Goal: Task Accomplishment & Management: Use online tool/utility

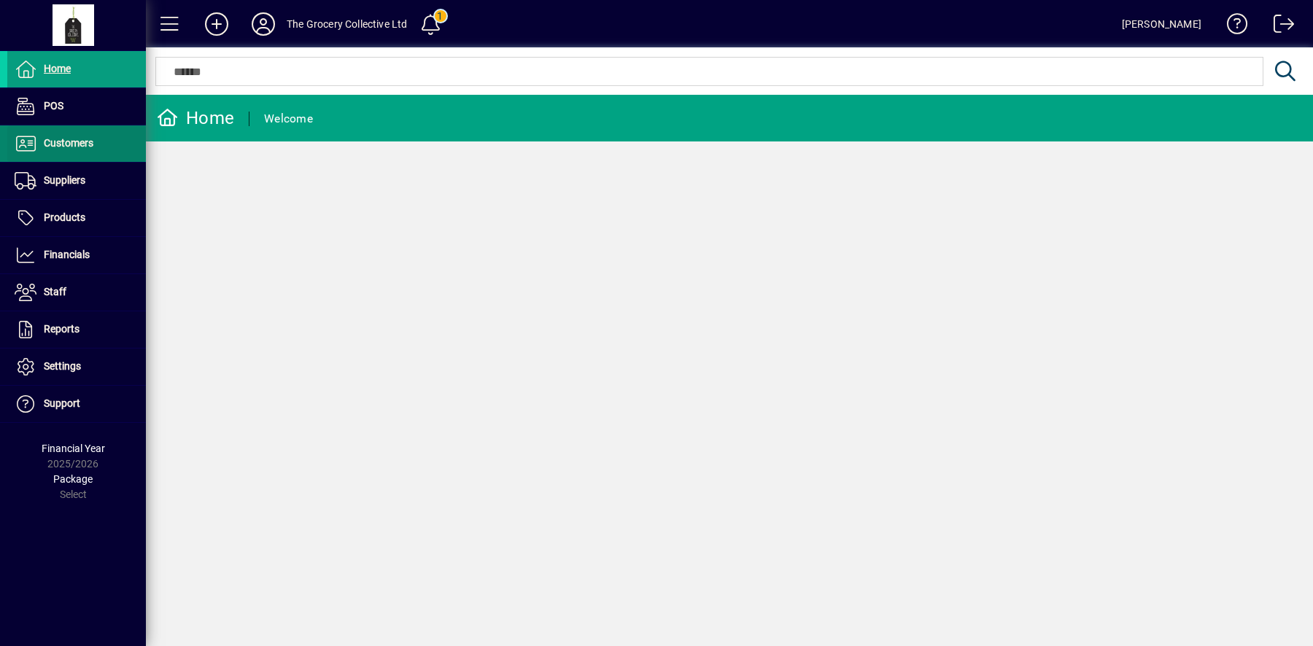
click at [101, 139] on span at bounding box center [76, 143] width 139 height 35
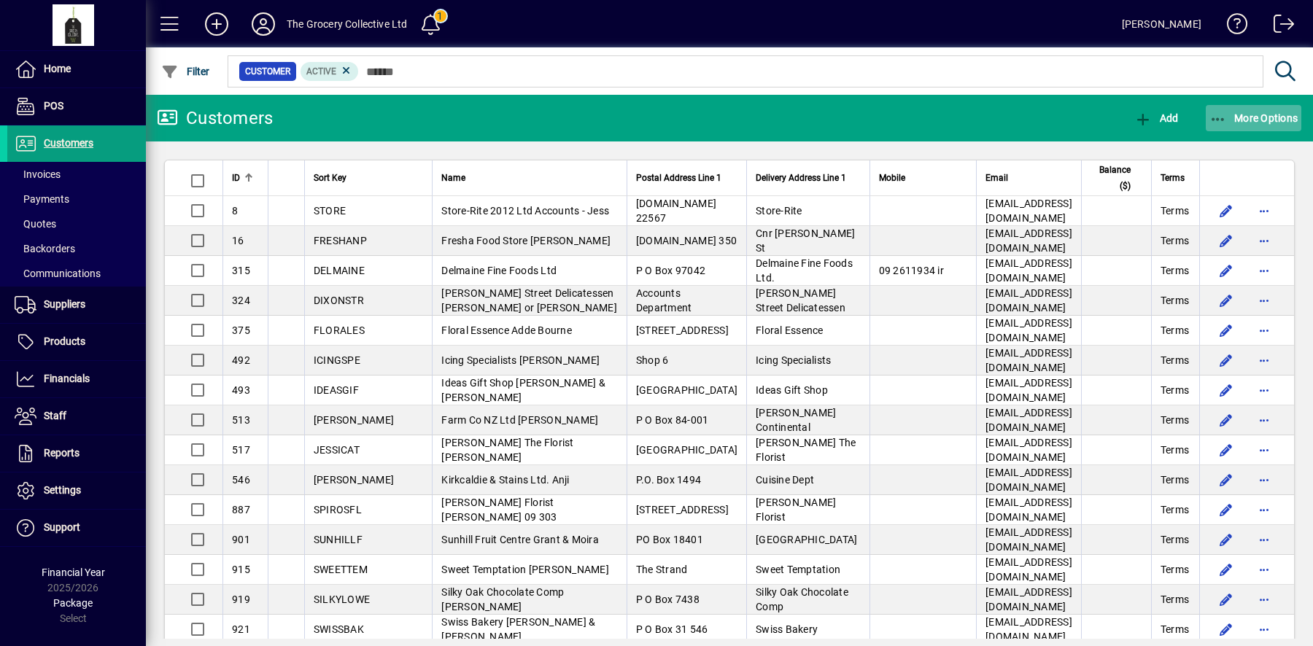
click at [1274, 129] on span "button" at bounding box center [1254, 118] width 96 height 35
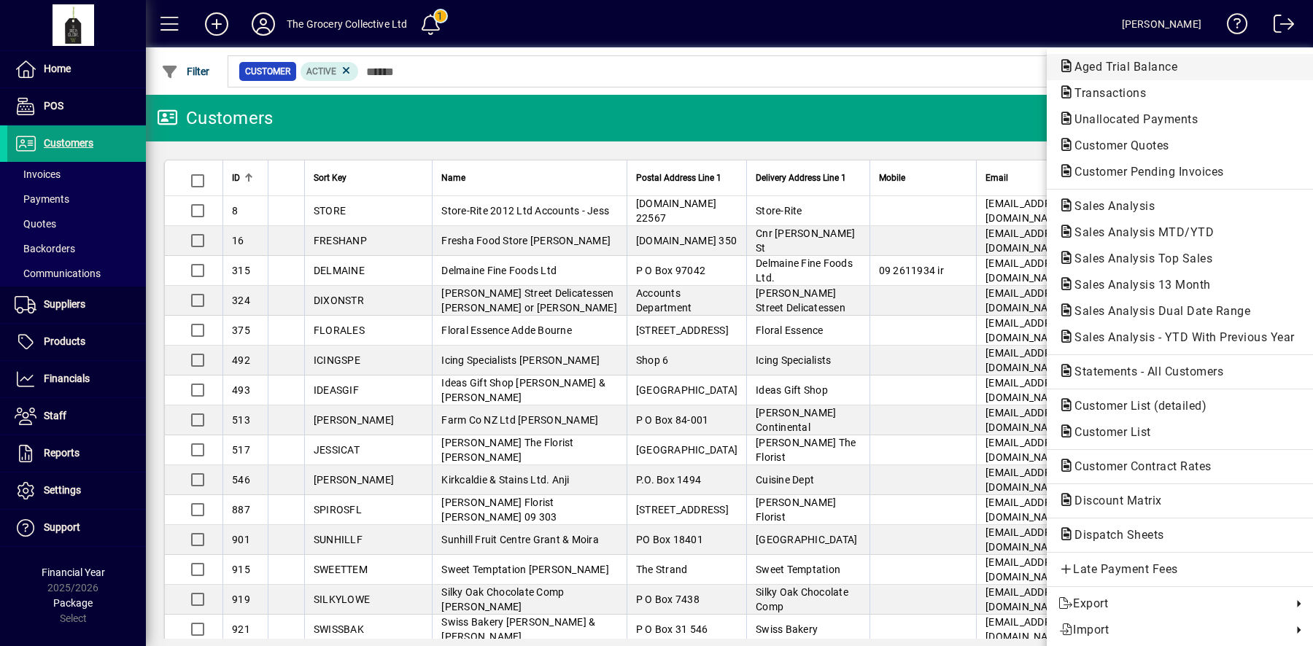
click at [1179, 67] on span "Aged Trial Balance" at bounding box center [1121, 67] width 126 height 14
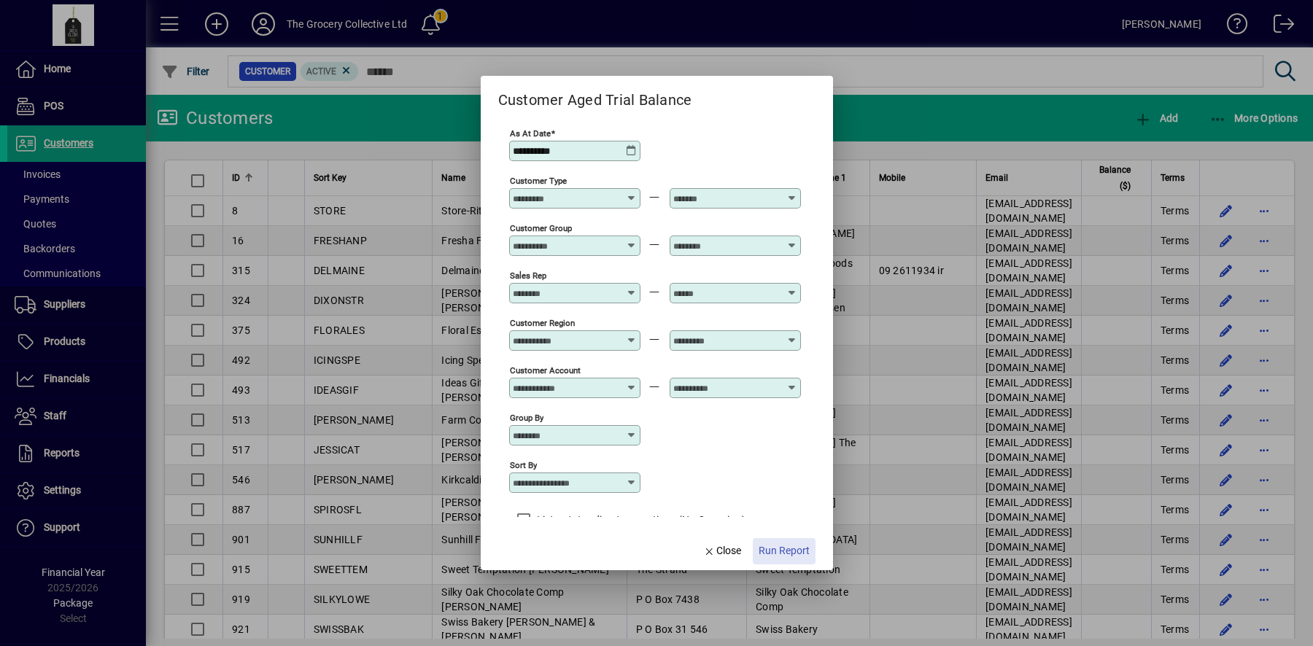
click at [792, 551] on span "Run Report" at bounding box center [784, 550] width 51 height 15
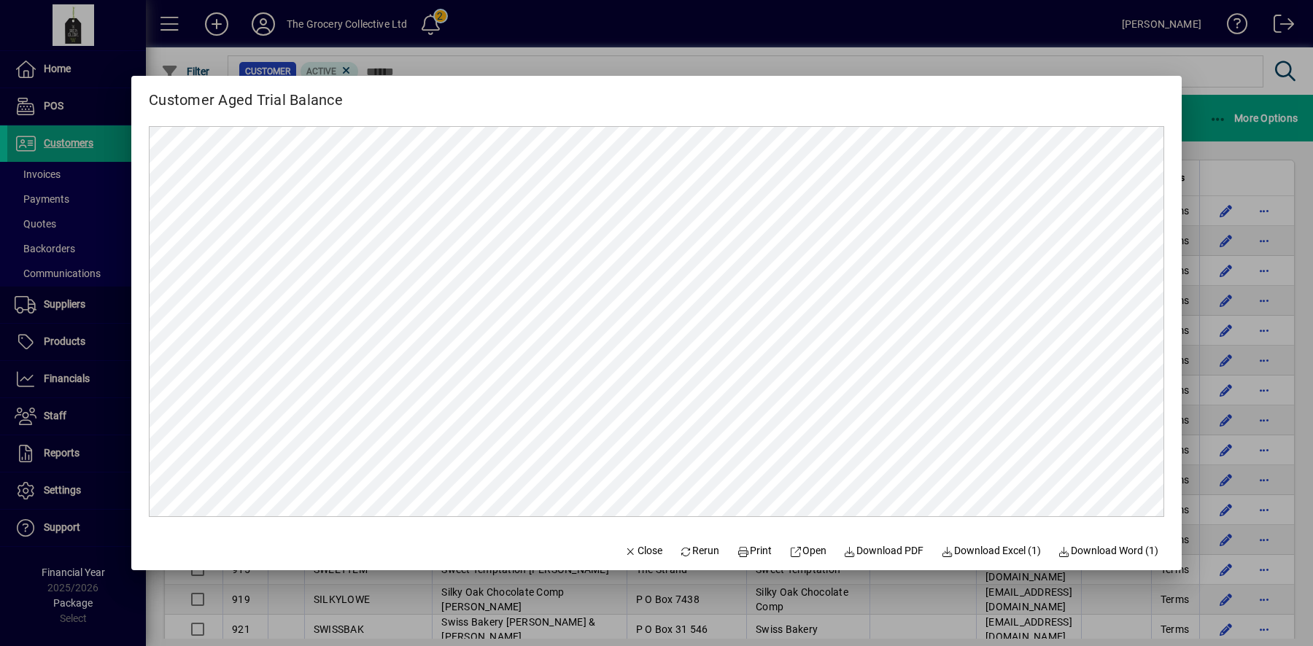
click at [1220, 150] on div at bounding box center [656, 323] width 1313 height 646
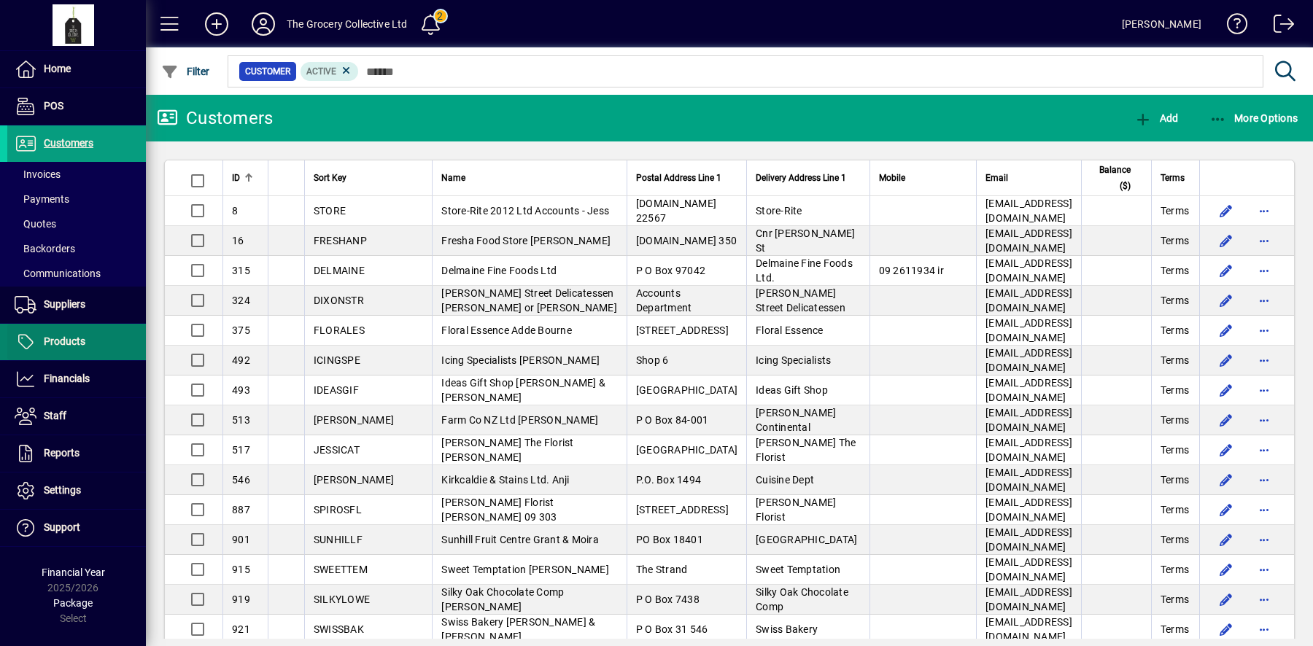
click at [94, 345] on span at bounding box center [76, 342] width 139 height 35
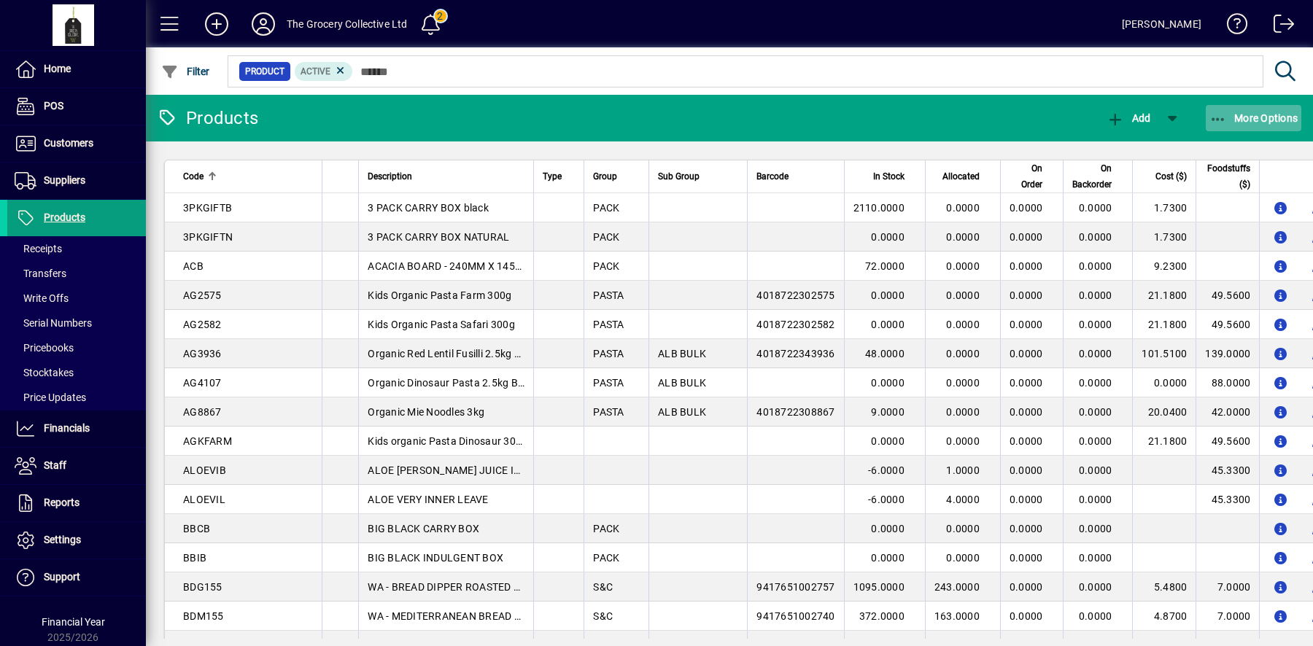
click at [1263, 115] on span "More Options" at bounding box center [1253, 118] width 89 height 12
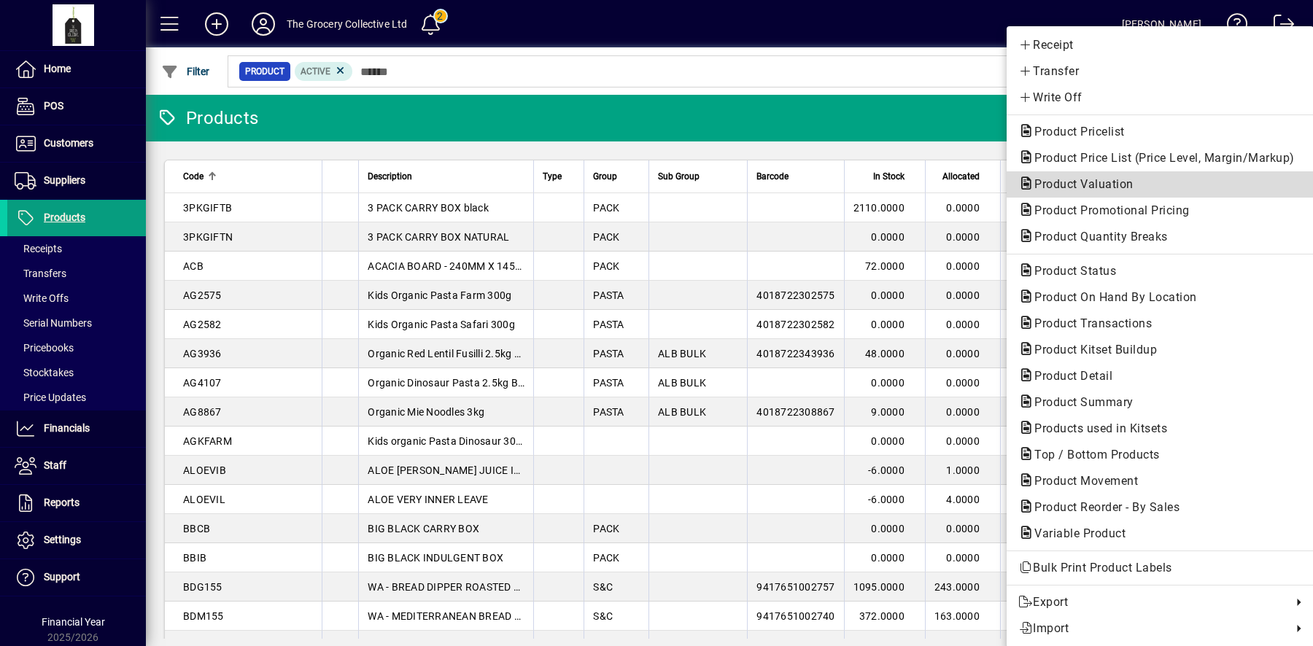
click at [1103, 188] on span "Product Valuation" at bounding box center [1079, 184] width 123 height 14
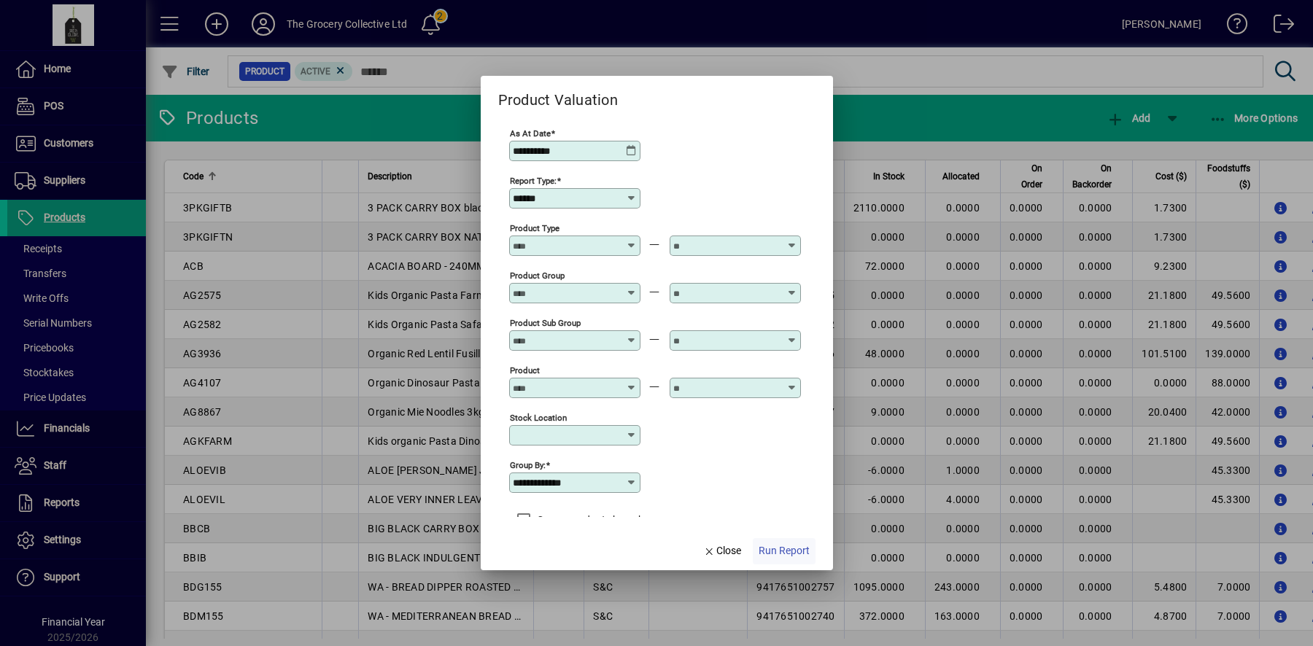
click at [780, 551] on span "Run Report" at bounding box center [784, 550] width 51 height 15
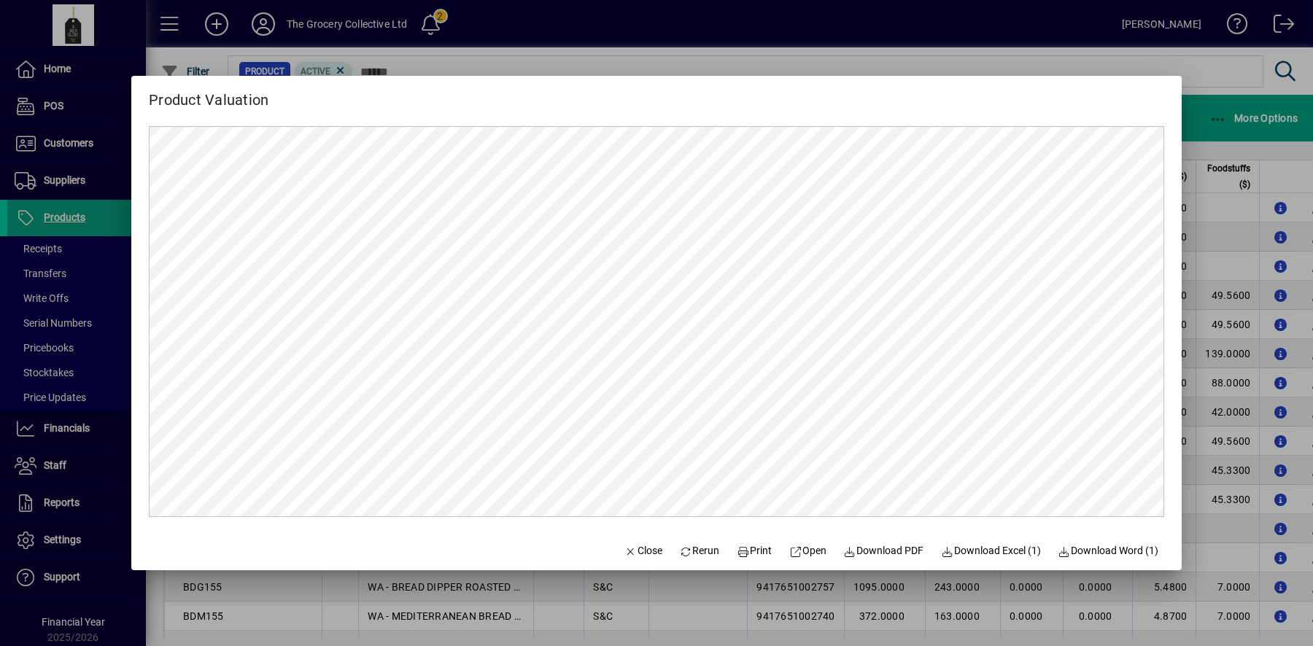
click at [1022, 68] on div at bounding box center [656, 323] width 1313 height 646
